Goal: Browse casually

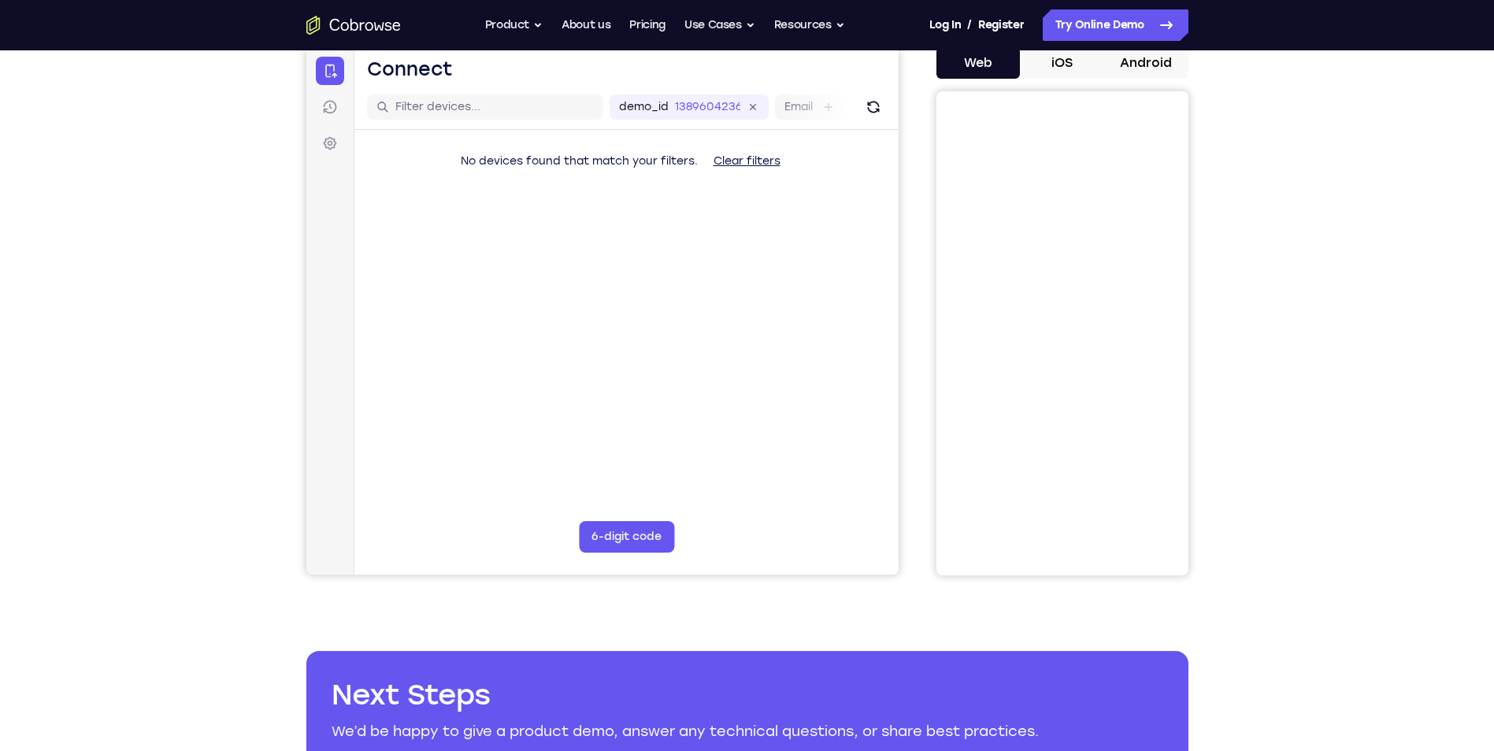
click at [1318, 306] on div "Your Support Agent Your Customer Web iOS Android Next Steps We’d be happy to gi…" at bounding box center [747, 412] width 1494 height 1039
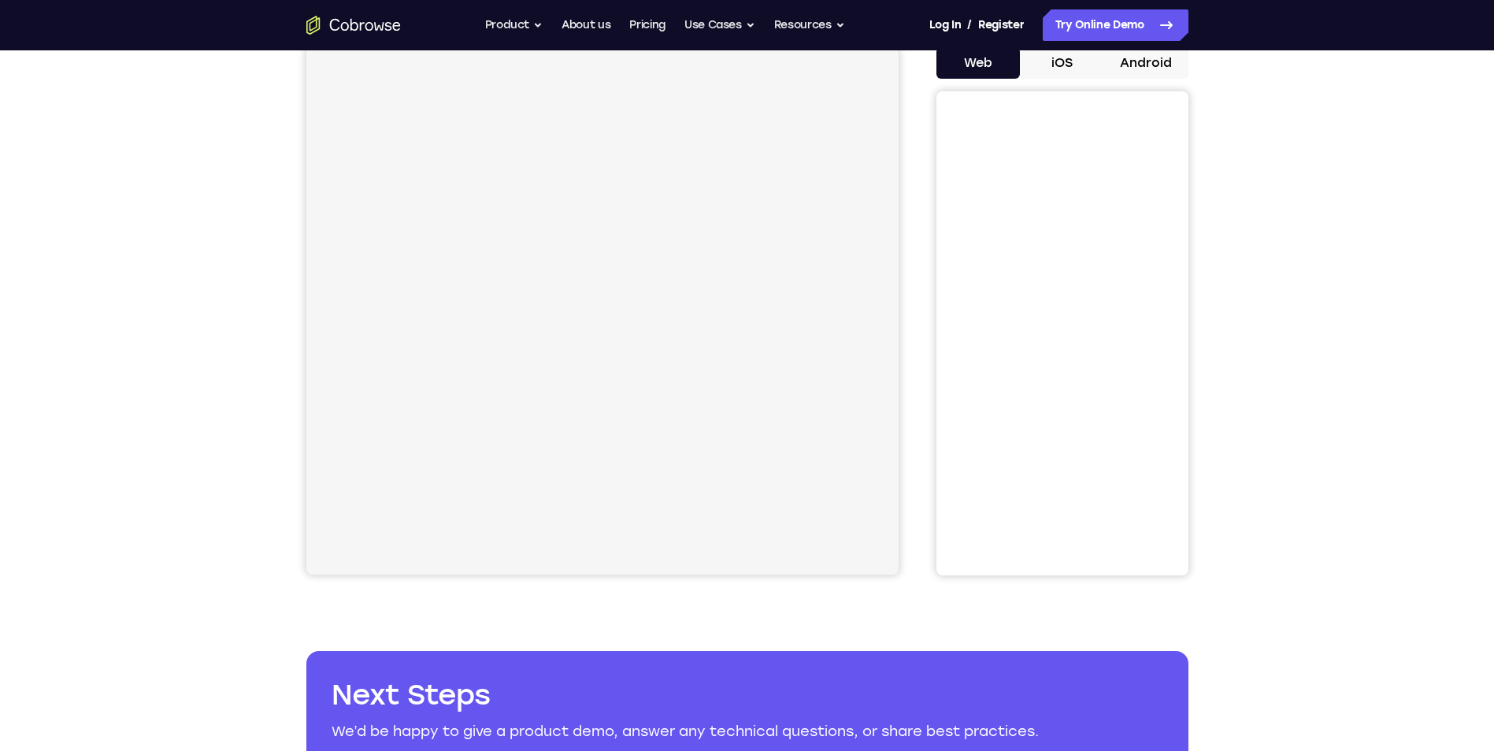
click at [1313, 345] on div "Your Support Agent Your Customer Web iOS Android Next Steps We’d be happy to gi…" at bounding box center [747, 412] width 1494 height 1039
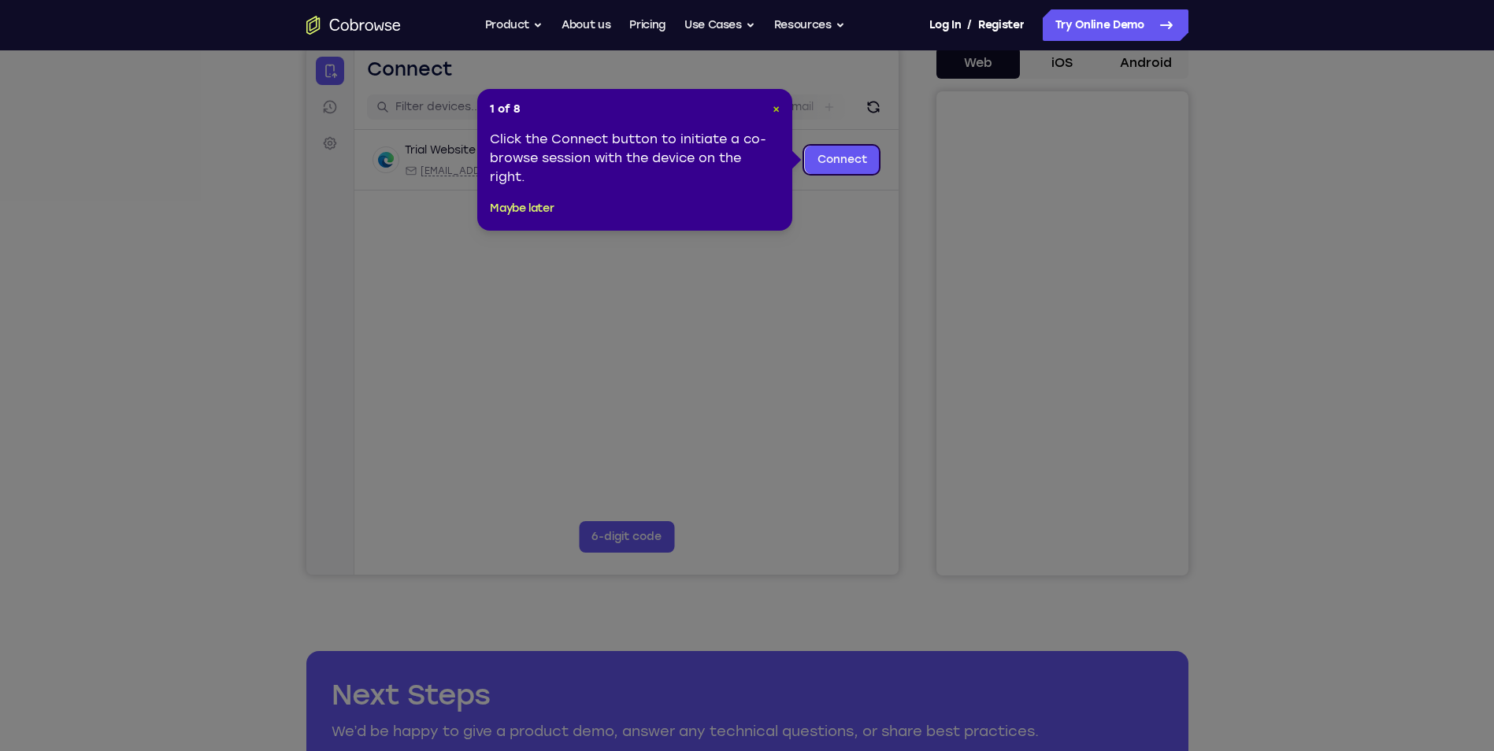
click at [773, 109] on span "×" at bounding box center [776, 108] width 7 height 13
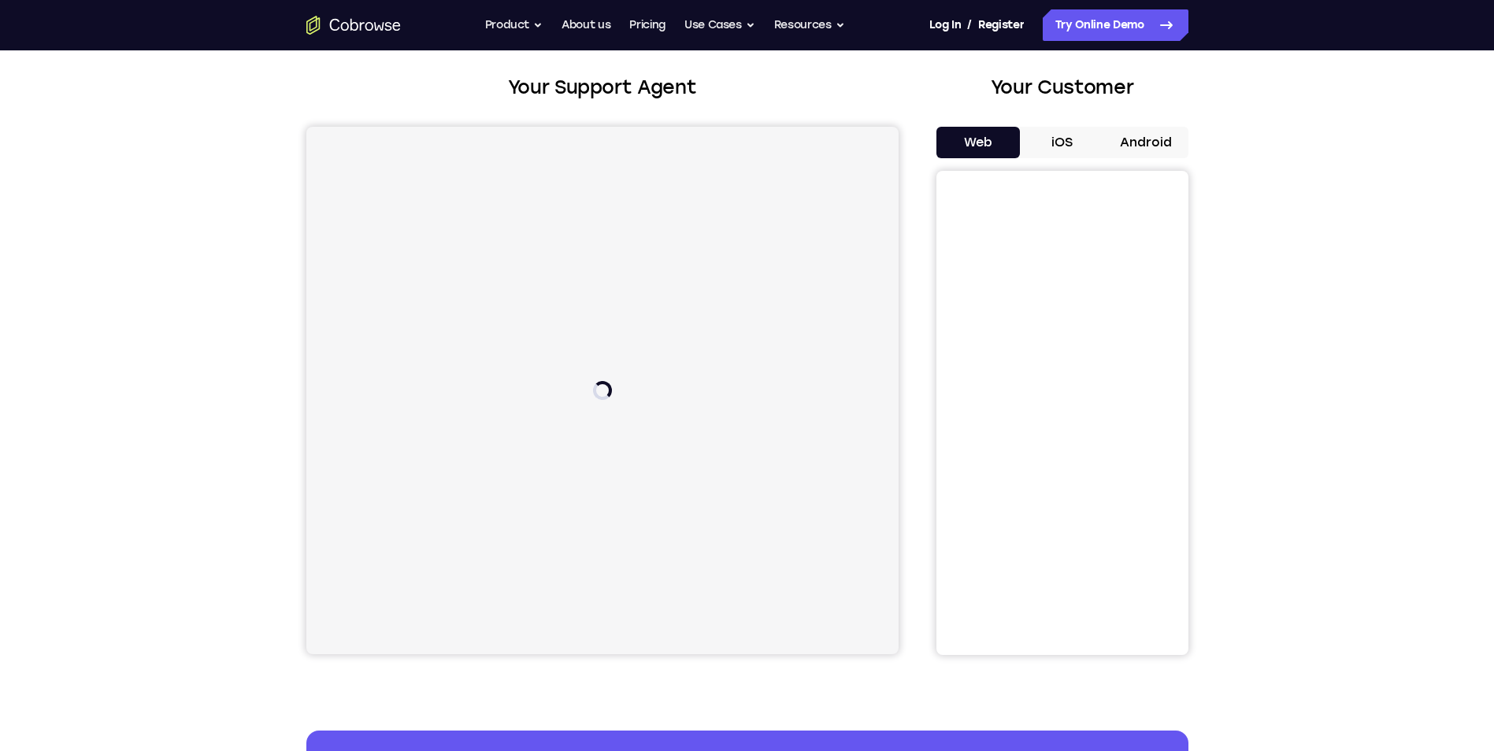
scroll to position [79, 0]
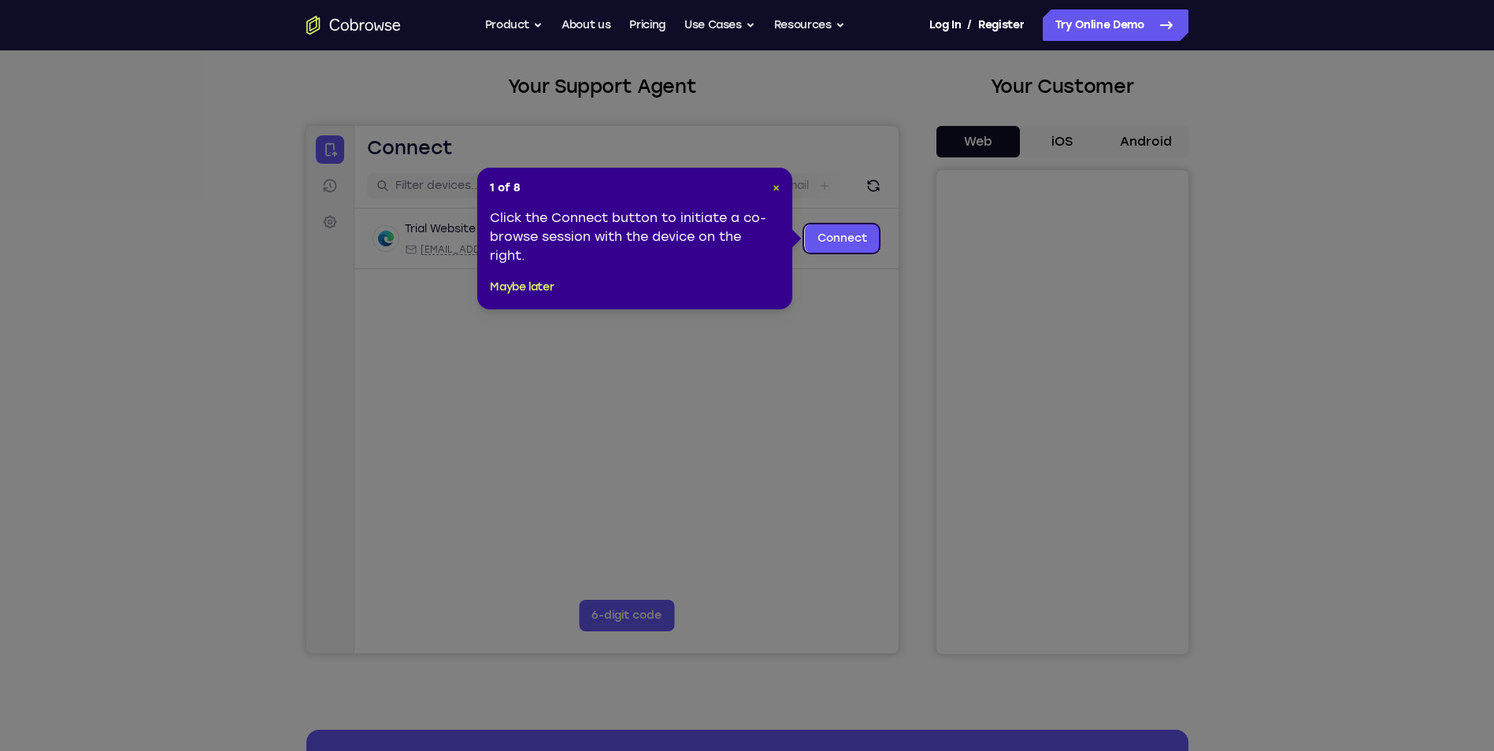
click at [776, 181] on span "×" at bounding box center [776, 187] width 7 height 13
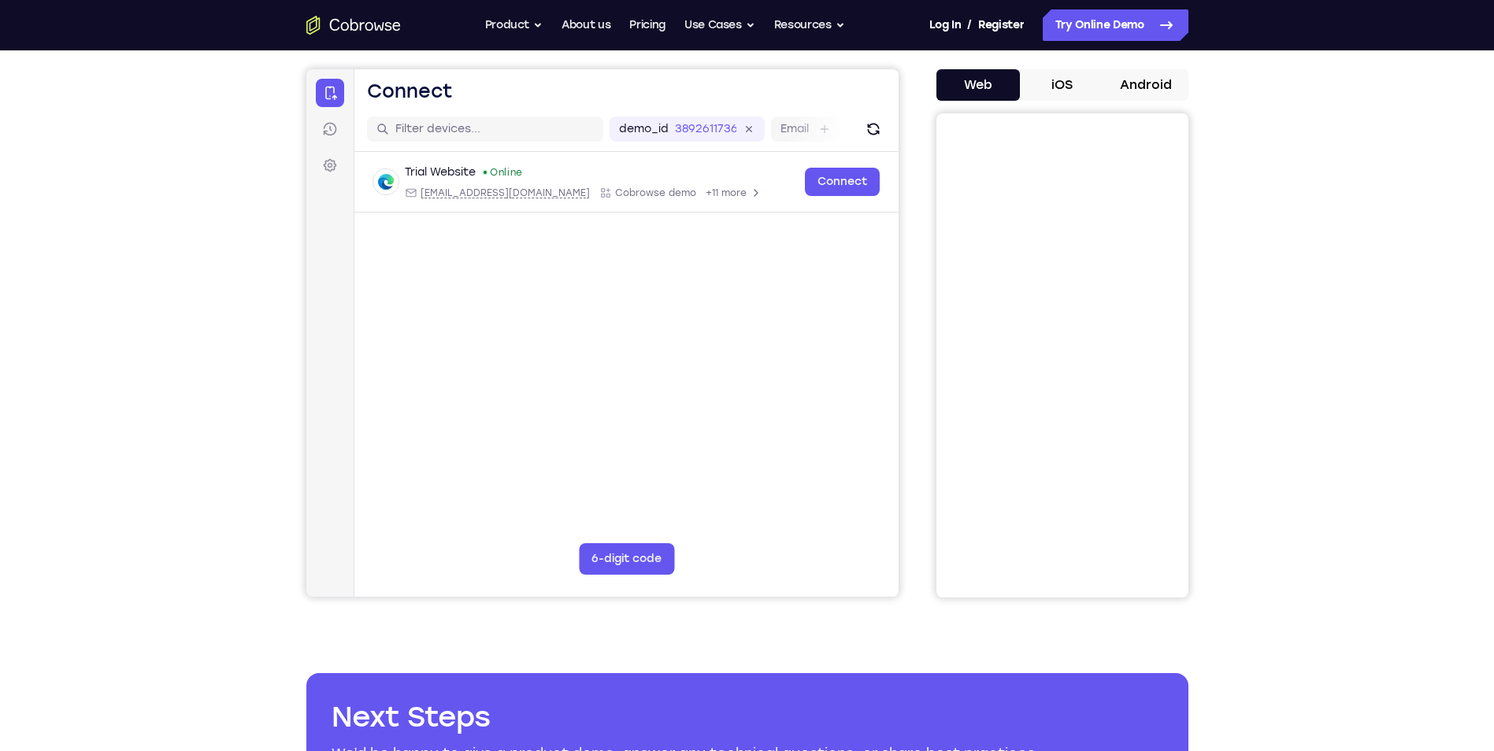
scroll to position [158, 0]
